Goal: Navigation & Orientation: Find specific page/section

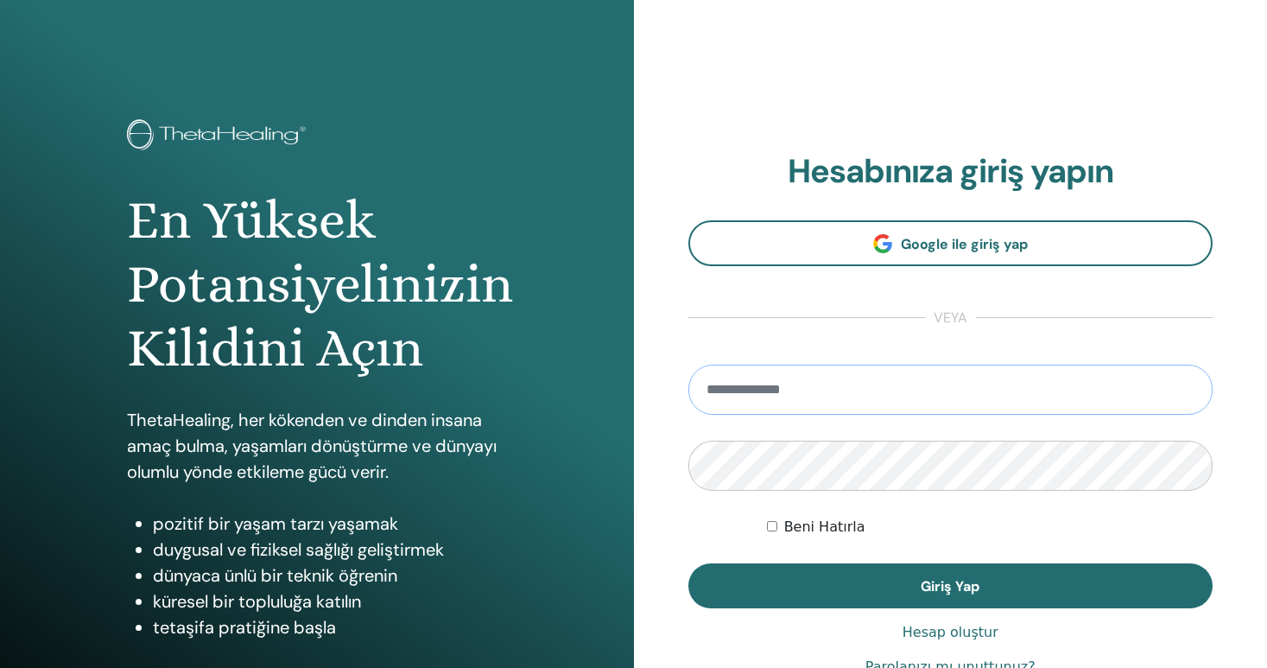
type input "**********"
click at [950, 586] on button "Giriş Yap" at bounding box center [951, 585] width 525 height 45
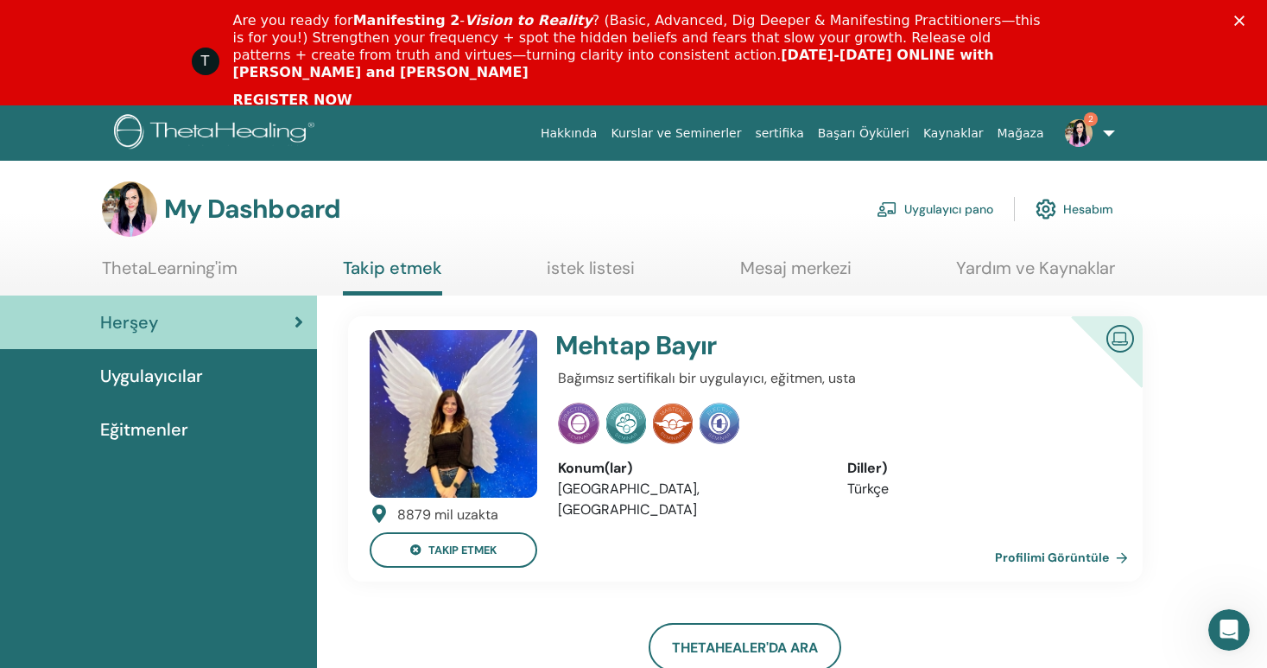
click at [164, 427] on span "Eğitmenler" at bounding box center [144, 429] width 88 height 26
click at [181, 274] on link "ThetaLearning'im" at bounding box center [170, 274] width 136 height 34
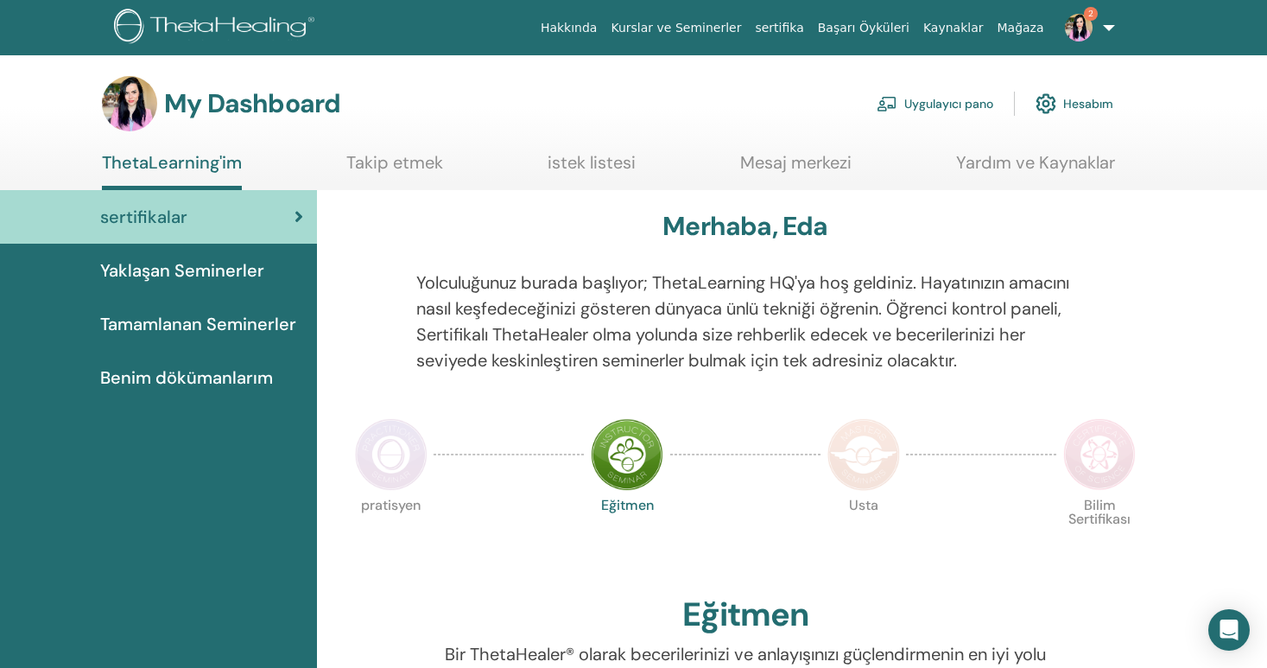
click at [397, 175] on link "Takip etmek" at bounding box center [394, 169] width 97 height 34
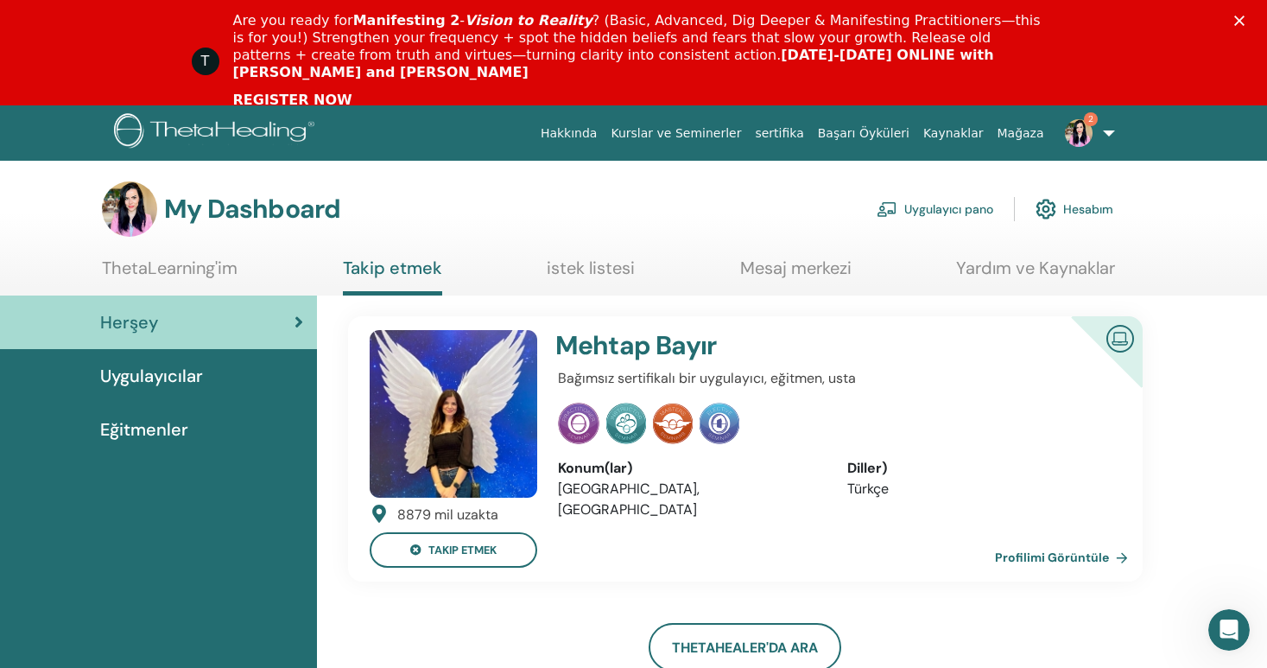
click at [601, 270] on link "istek listesi" at bounding box center [591, 274] width 88 height 34
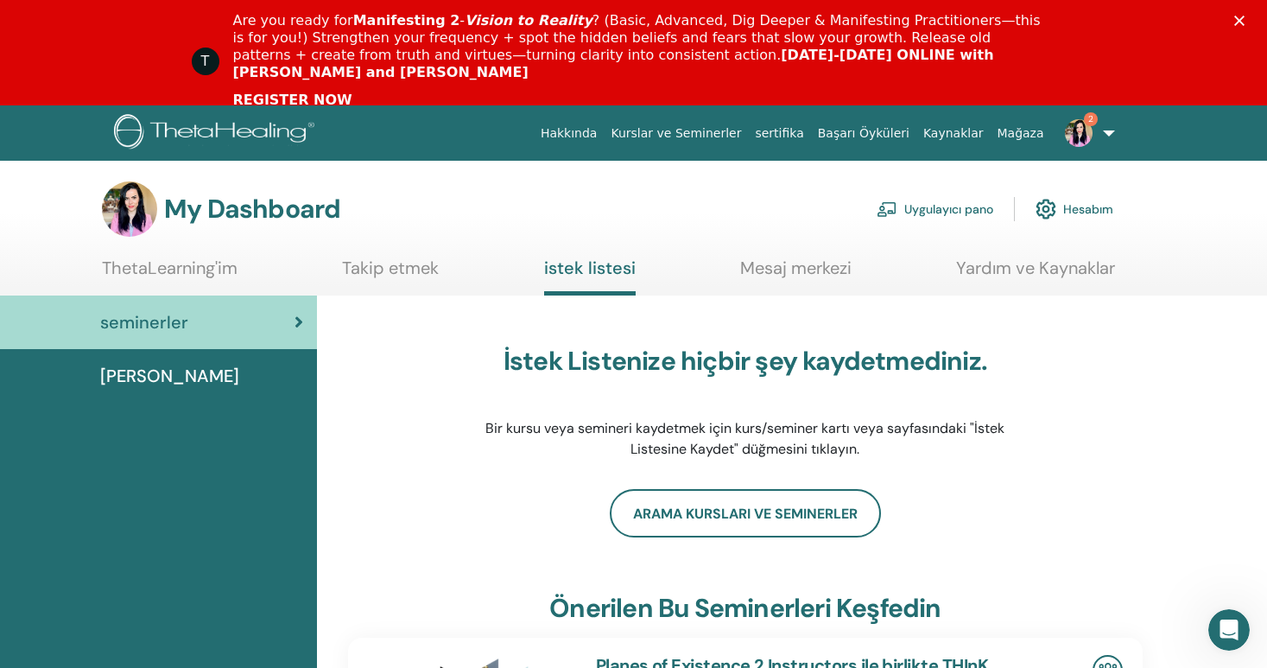
click at [778, 272] on link "Mesaj merkezi" at bounding box center [795, 274] width 111 height 34
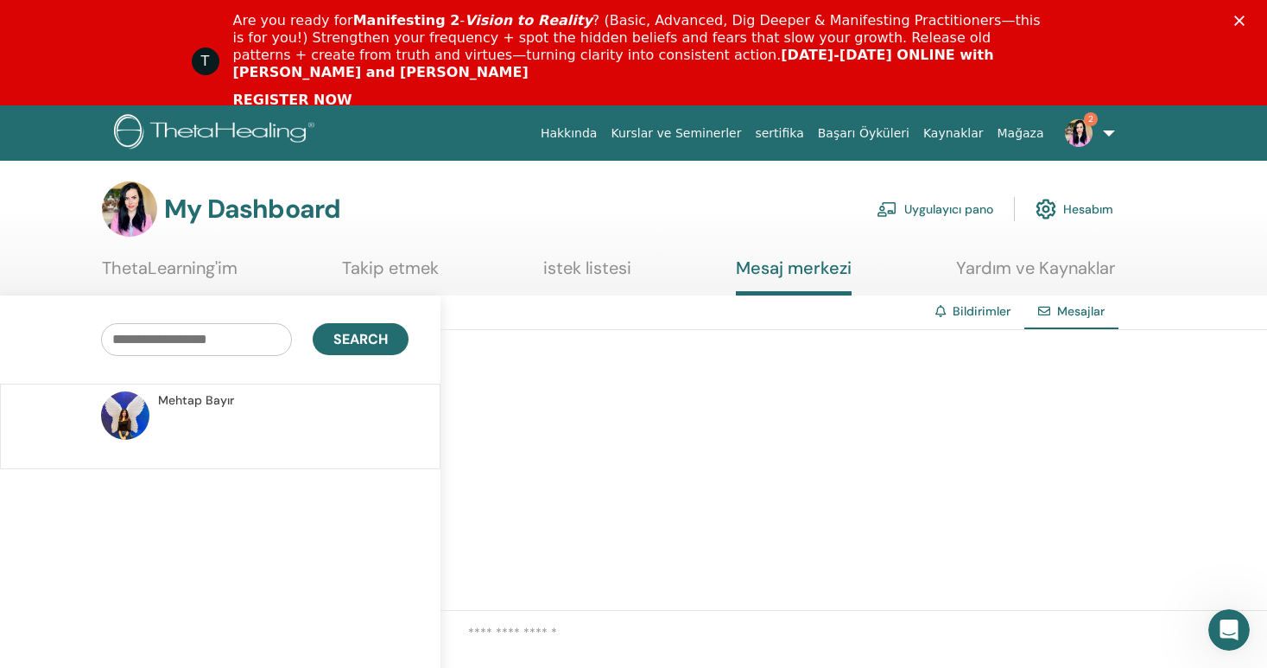
click at [1086, 127] on img at bounding box center [1079, 133] width 28 height 28
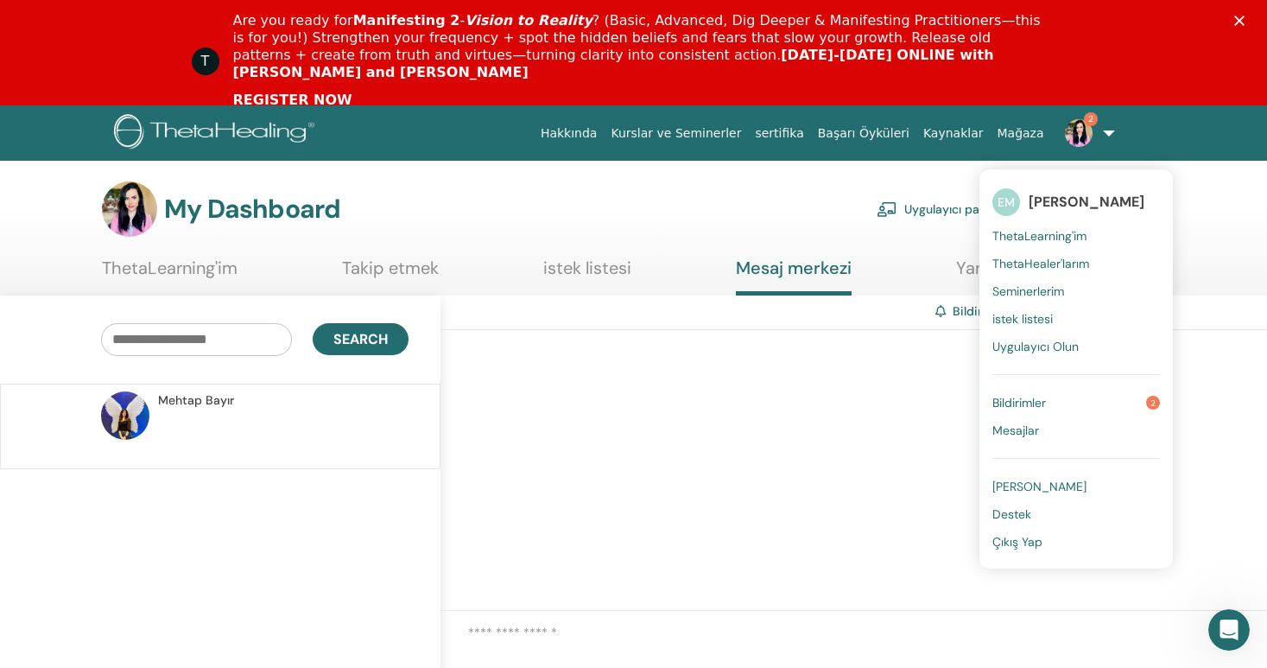
click at [1032, 403] on span "Bildirimler" at bounding box center [1020, 403] width 54 height 16
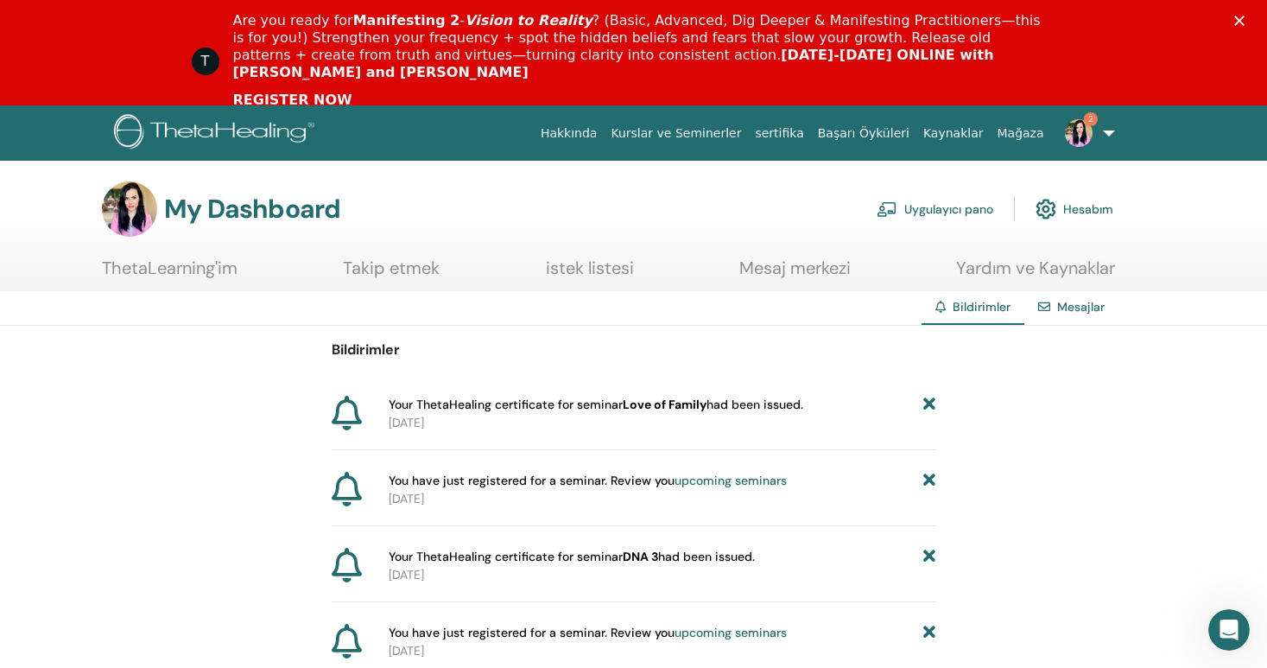
click at [1084, 124] on img at bounding box center [1079, 133] width 28 height 28
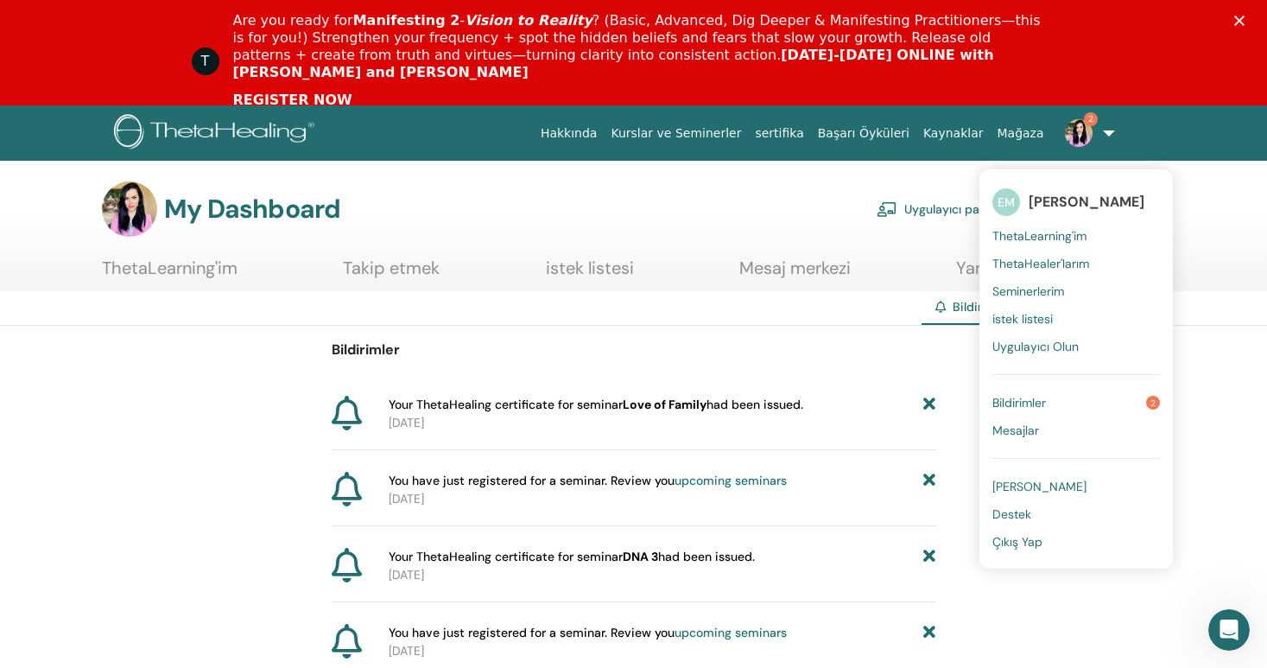
click at [210, 266] on link "ThetaLearning'im" at bounding box center [170, 274] width 136 height 34
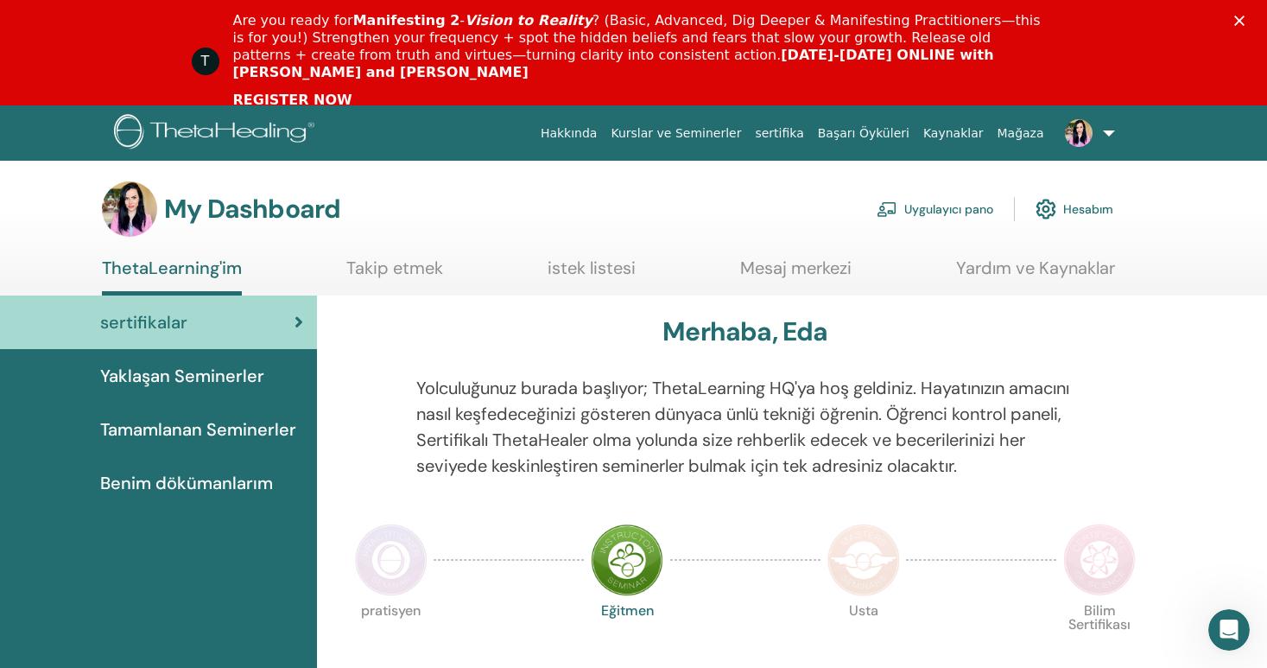
click at [712, 136] on link "Kurslar ve Seminerler" at bounding box center [676, 134] width 144 height 32
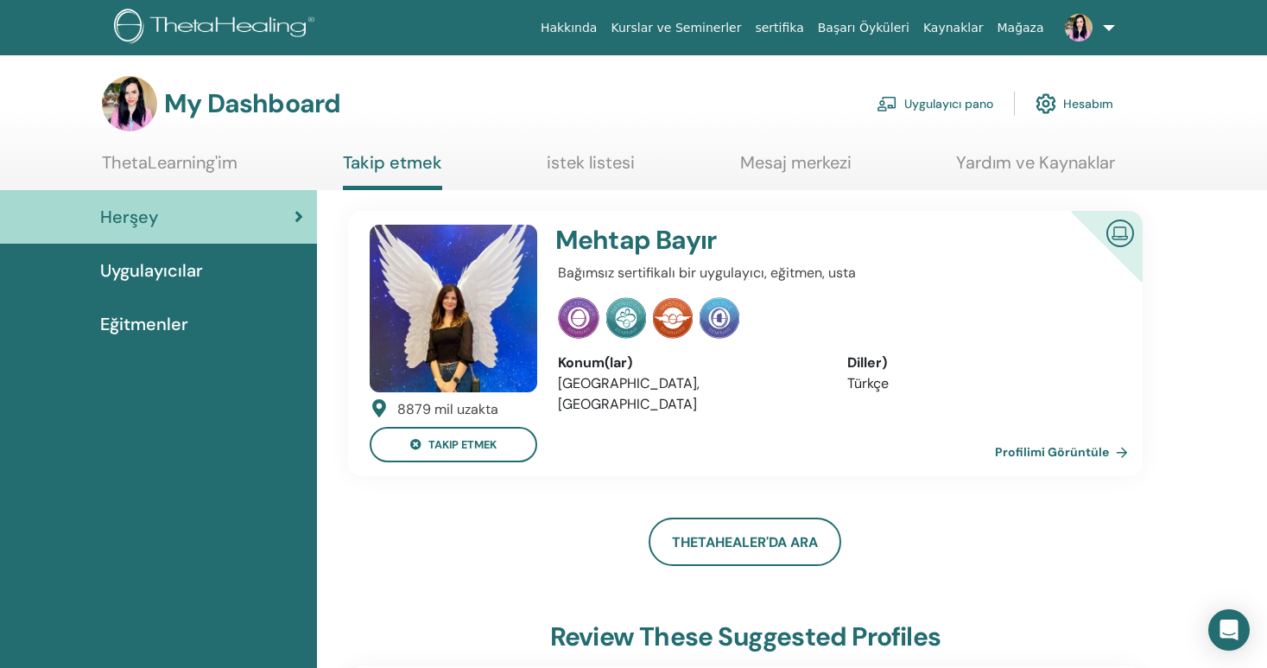
click at [1091, 35] on link at bounding box center [1086, 27] width 71 height 55
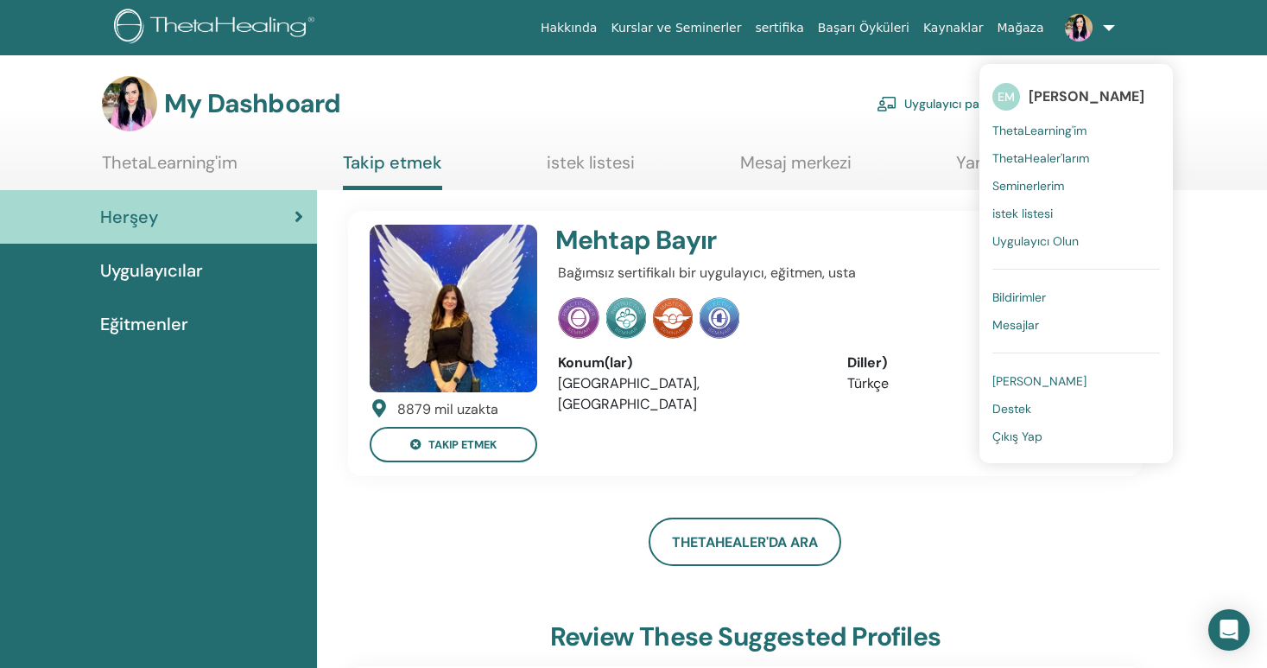
click at [887, 267] on p "Bağımsız sertifikalı bir uygulayıcı, eğitmen, usta" at bounding box center [834, 273] width 553 height 21
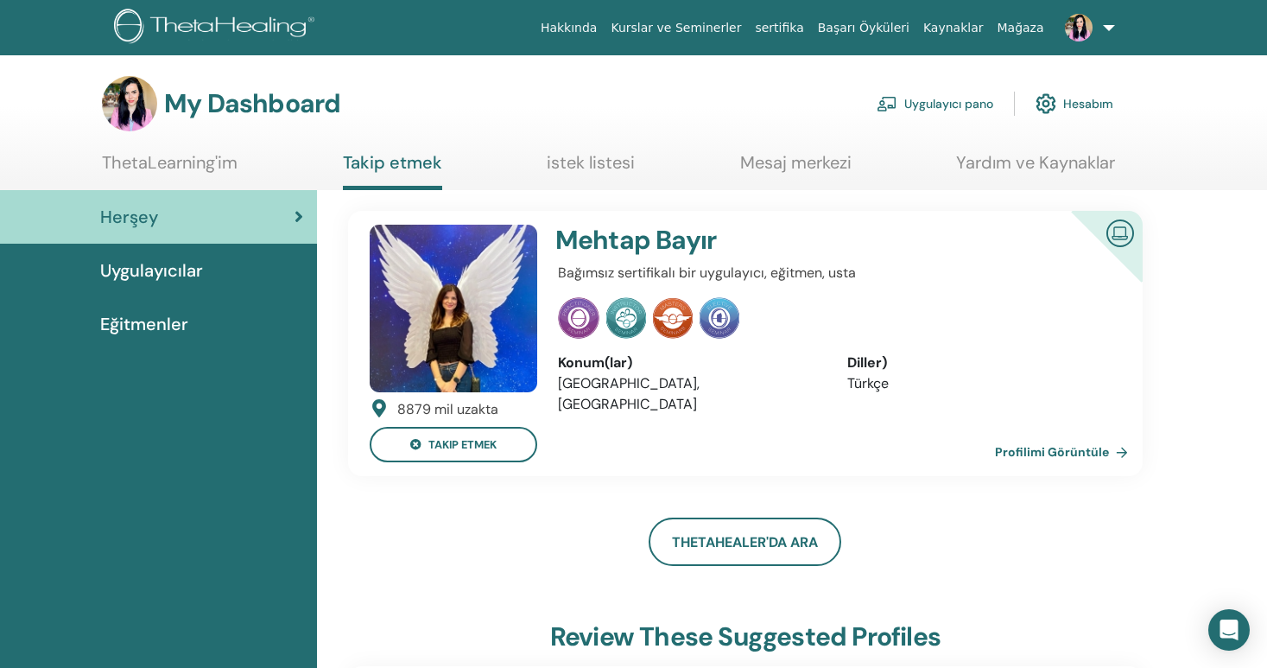
click at [120, 270] on span "Uygulayıcılar" at bounding box center [151, 270] width 103 height 26
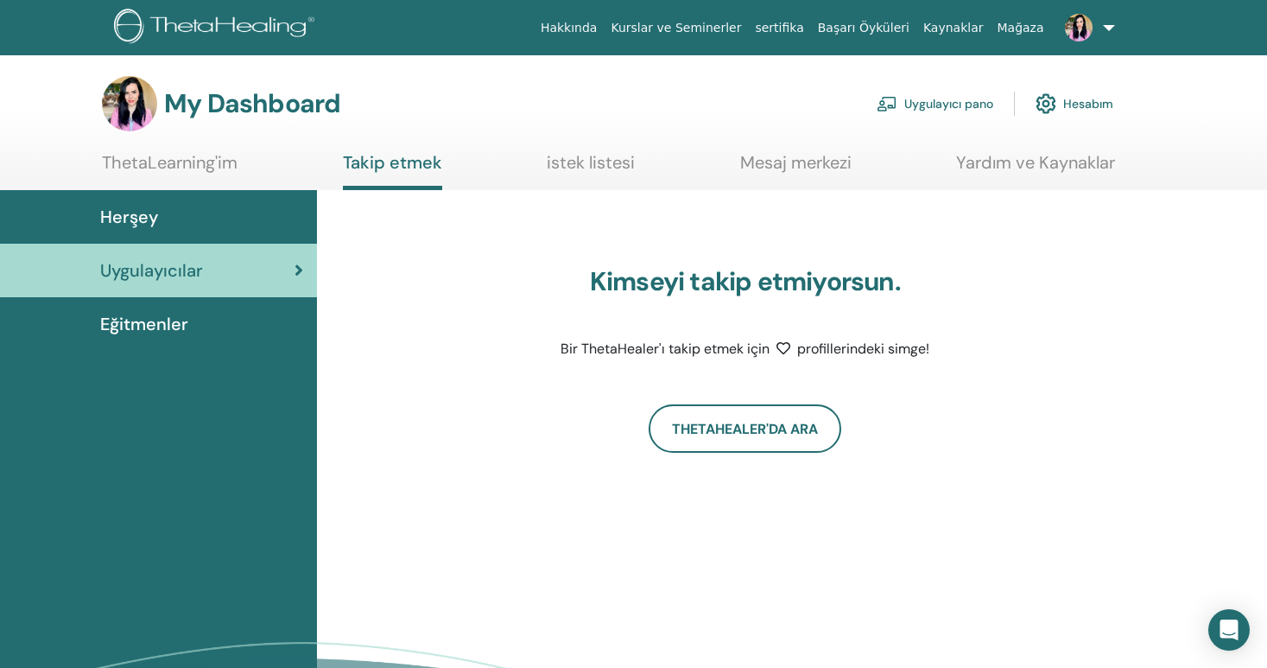
click at [133, 313] on span "Eğitmenler" at bounding box center [144, 324] width 88 height 26
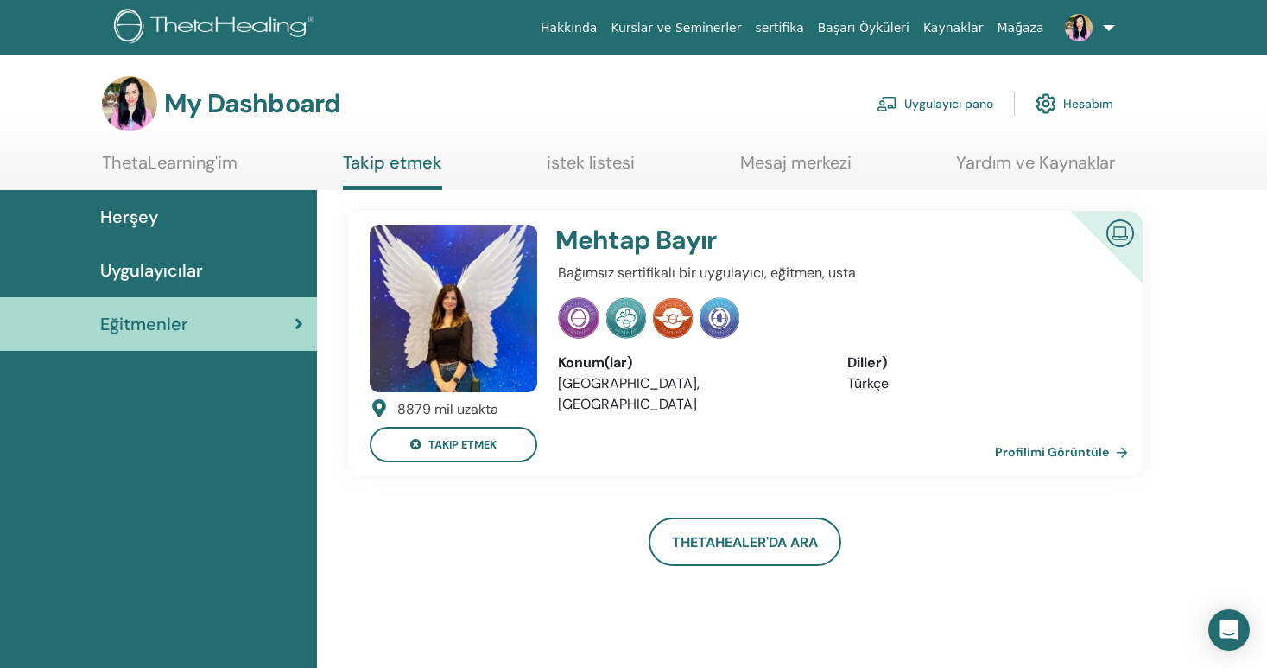
click at [120, 118] on img at bounding box center [129, 103] width 55 height 55
click at [141, 29] on img at bounding box center [217, 28] width 206 height 39
